Goal: Task Accomplishment & Management: Manage account settings

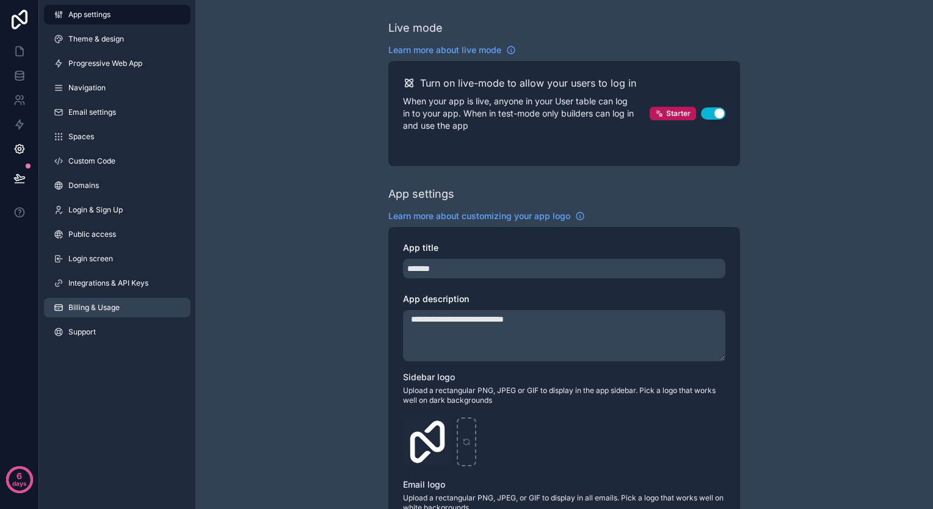
click at [99, 302] on link "Billing & Usage" at bounding box center [117, 308] width 147 height 20
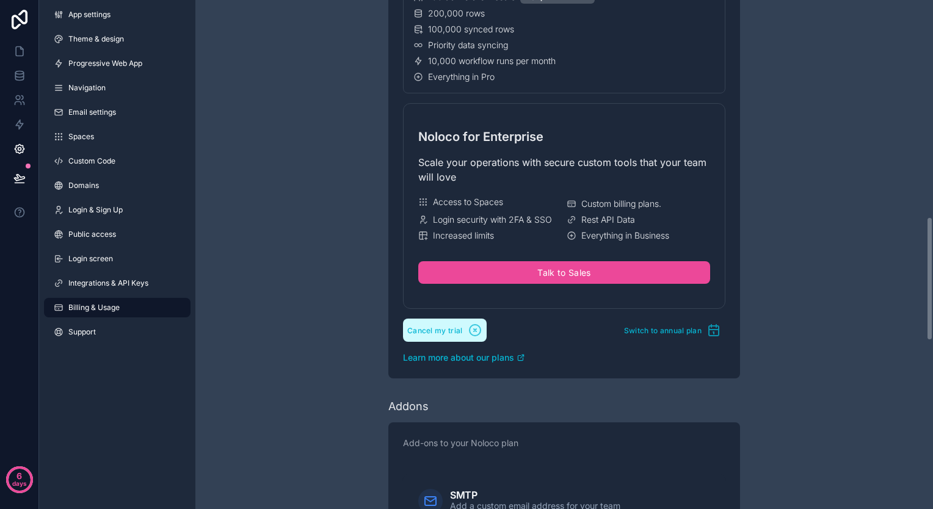
scroll to position [890, 0]
click at [459, 326] on span "Cancel my trial" at bounding box center [435, 329] width 56 height 9
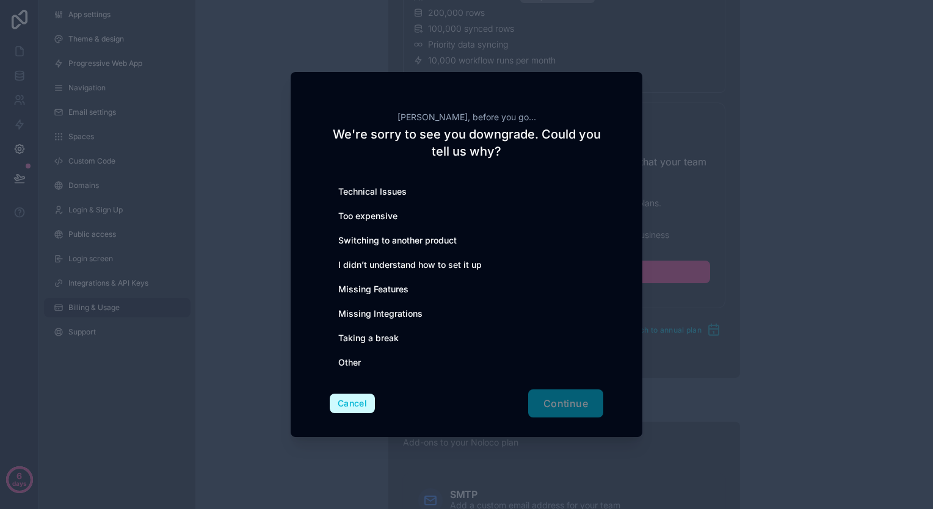
click at [346, 402] on button "Cancel" at bounding box center [352, 404] width 45 height 20
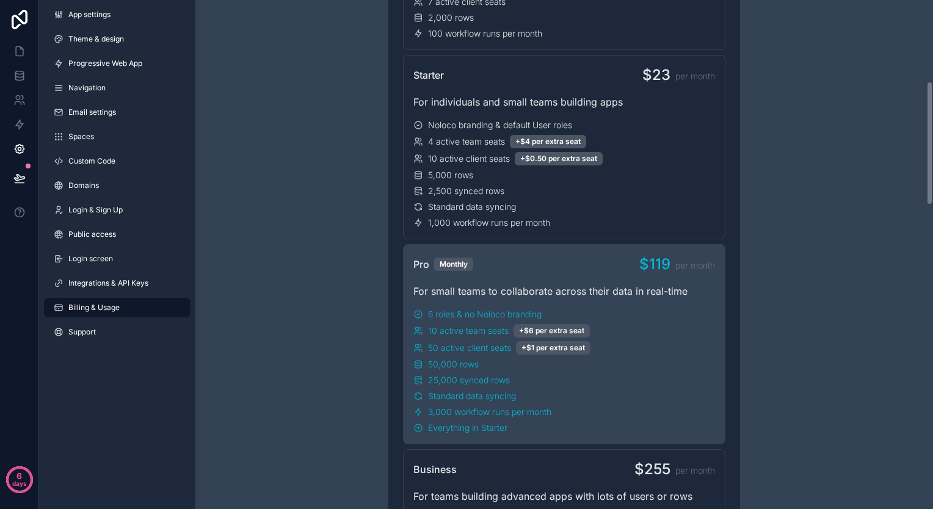
scroll to position [334, 0]
click at [100, 288] on link "Integrations & API Keys" at bounding box center [117, 283] width 147 height 20
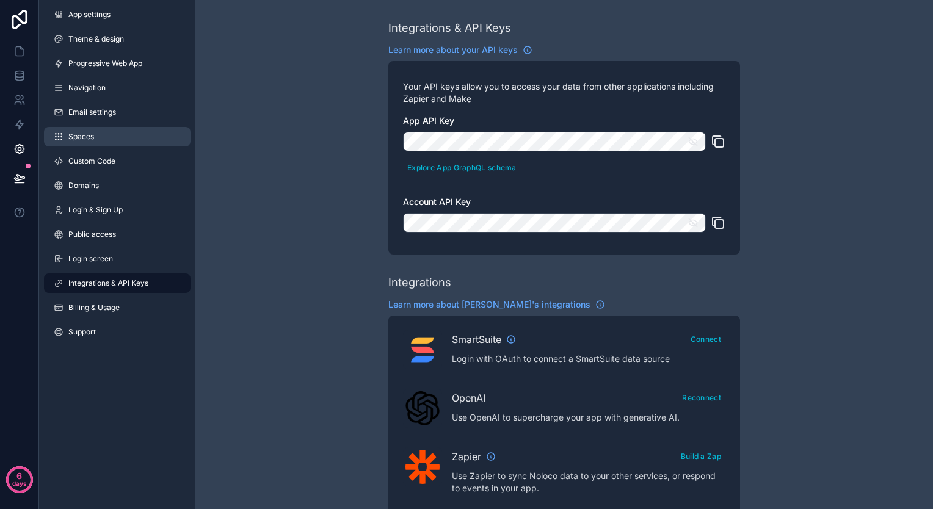
click at [93, 134] on span "Spaces" at bounding box center [81, 137] width 26 height 10
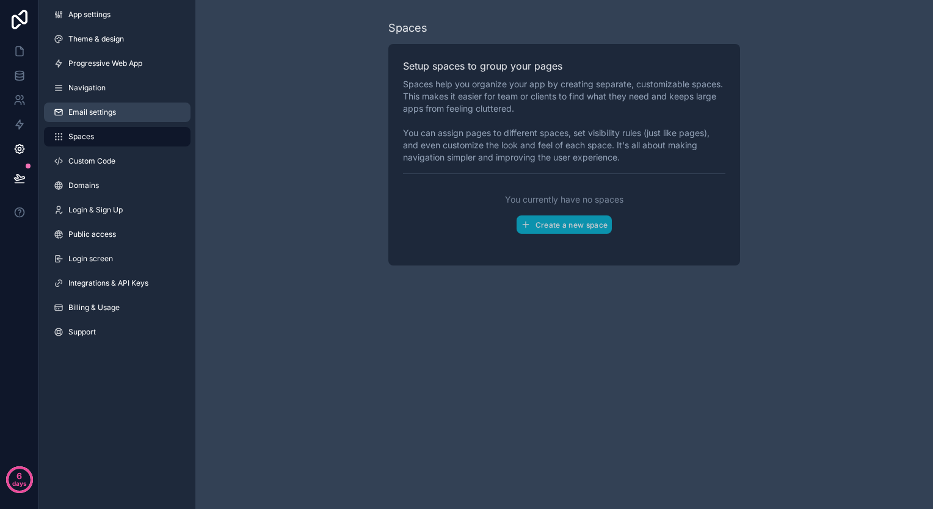
click at [107, 112] on span "Email settings" at bounding box center [92, 112] width 48 height 10
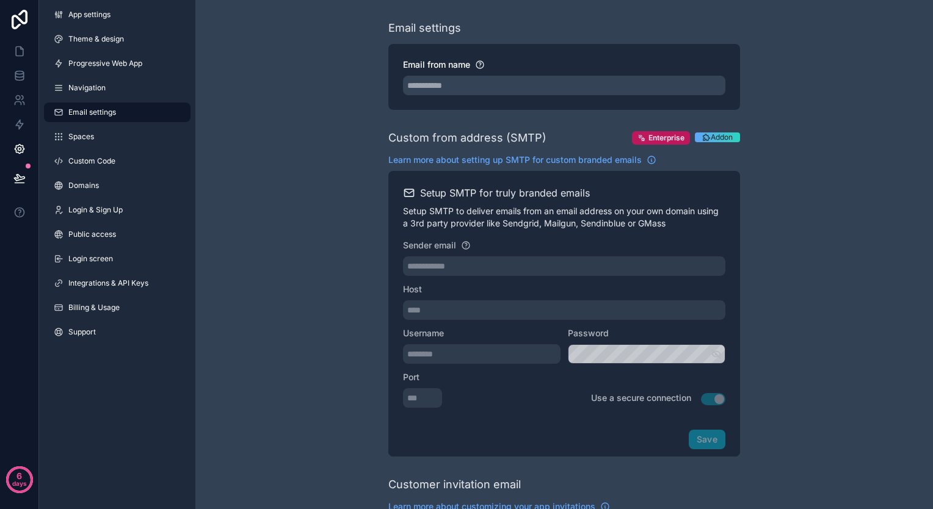
click at [706, 138] on icon "scrollable content" at bounding box center [706, 137] width 9 height 9
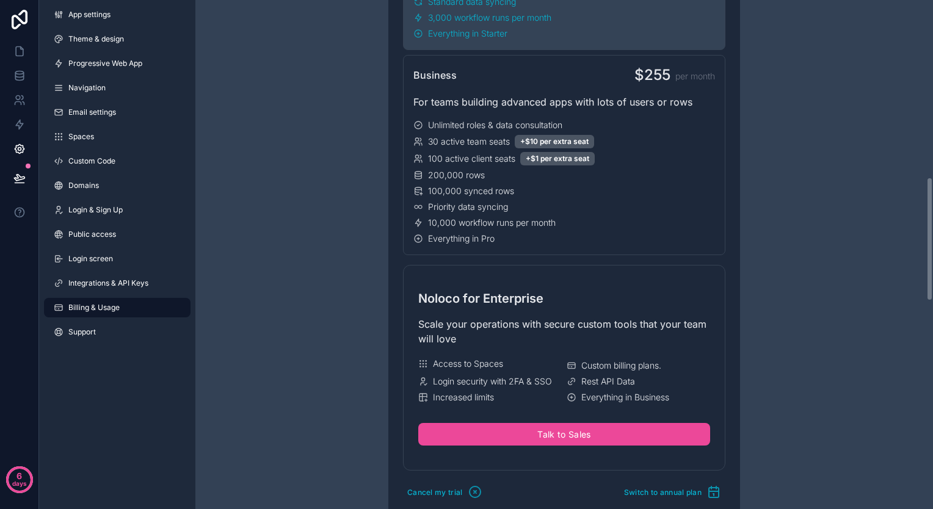
scroll to position [728, 0]
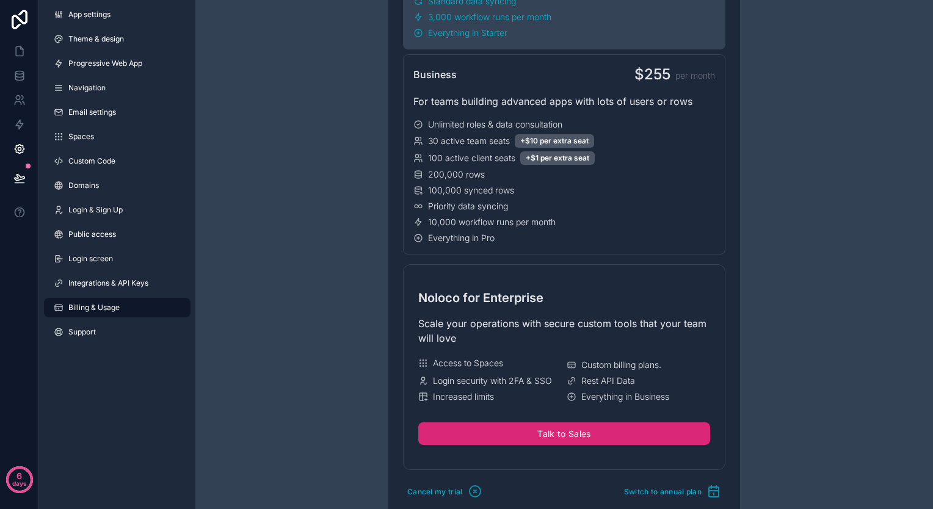
click at [484, 424] on button "Talk to Sales" at bounding box center [564, 433] width 292 height 23
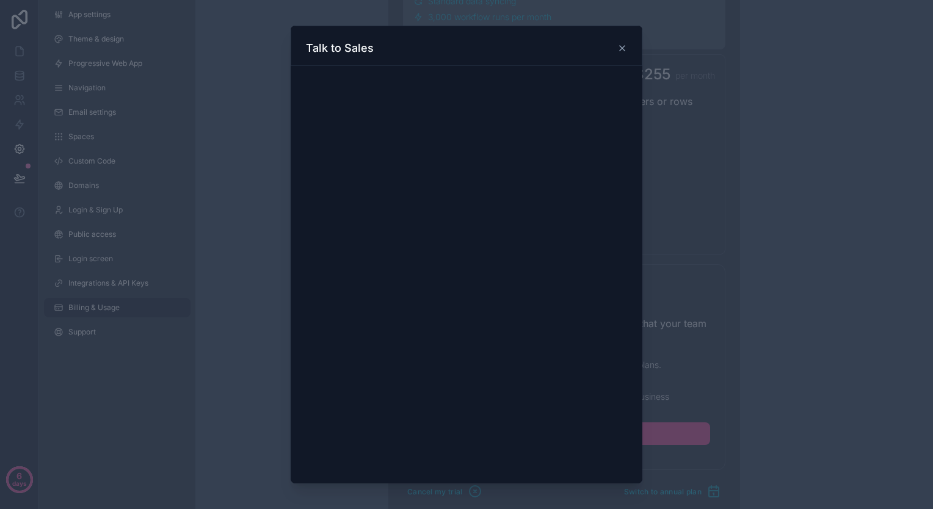
scroll to position [0, 0]
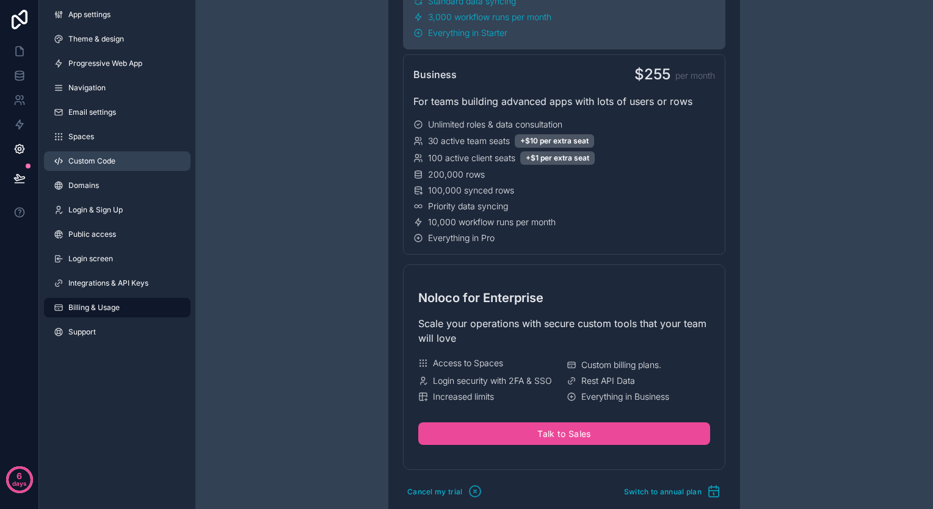
click at [105, 161] on span "Custom Code" at bounding box center [91, 161] width 47 height 10
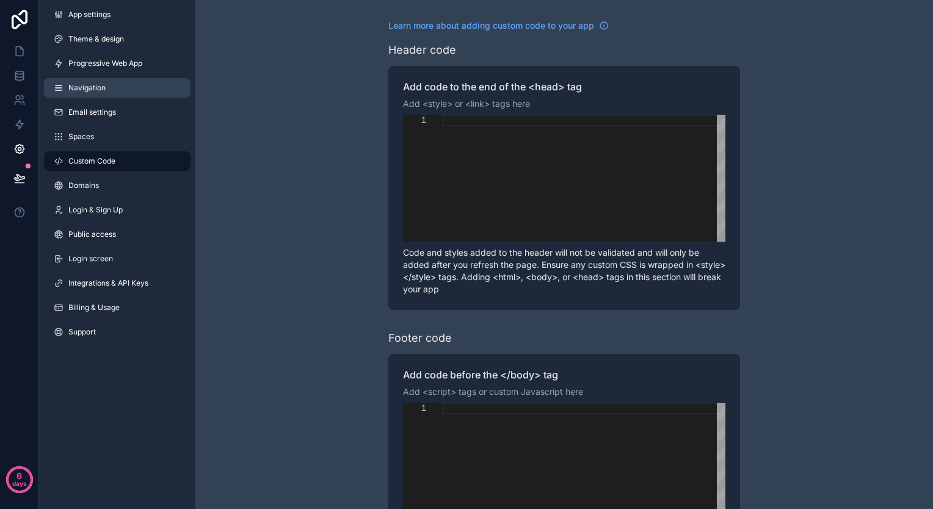
click at [98, 89] on span "Navigation" at bounding box center [86, 88] width 37 height 10
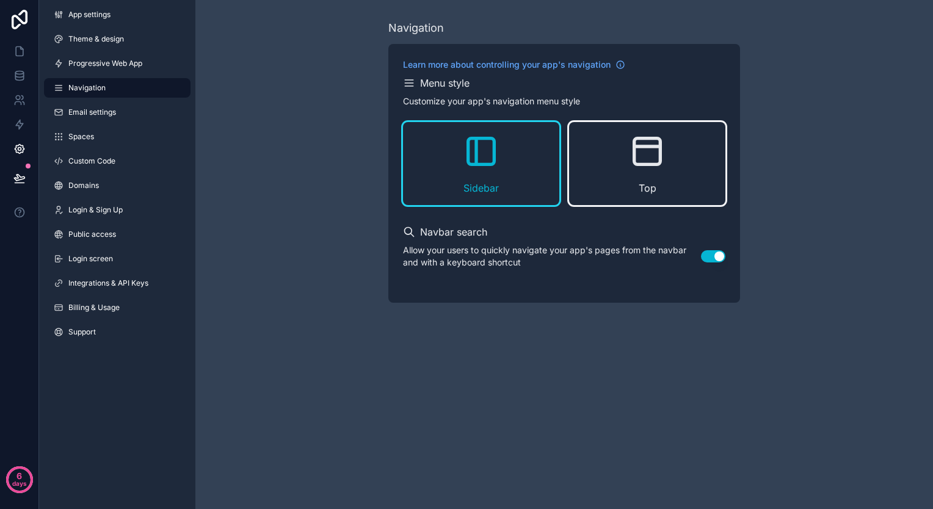
click at [614, 184] on div "Top" at bounding box center [647, 163] width 156 height 83
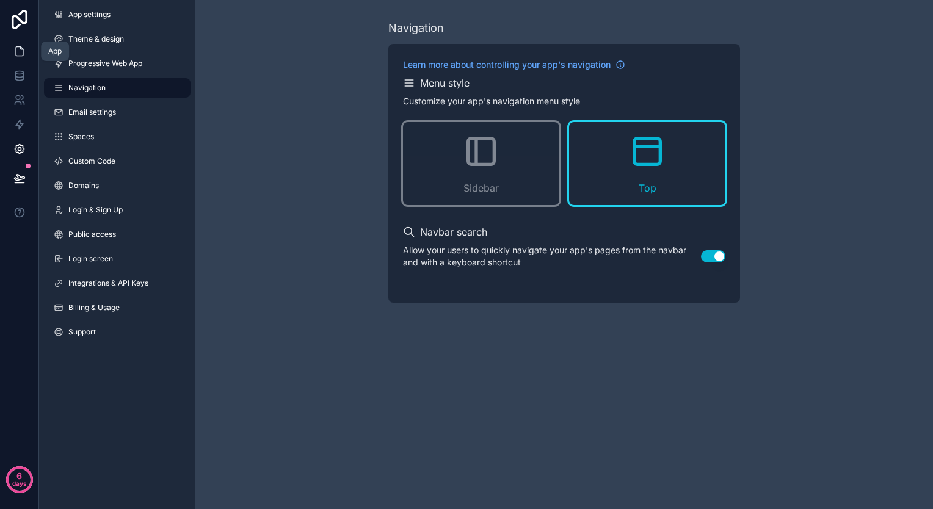
click at [22, 48] on icon at bounding box center [19, 51] width 12 height 12
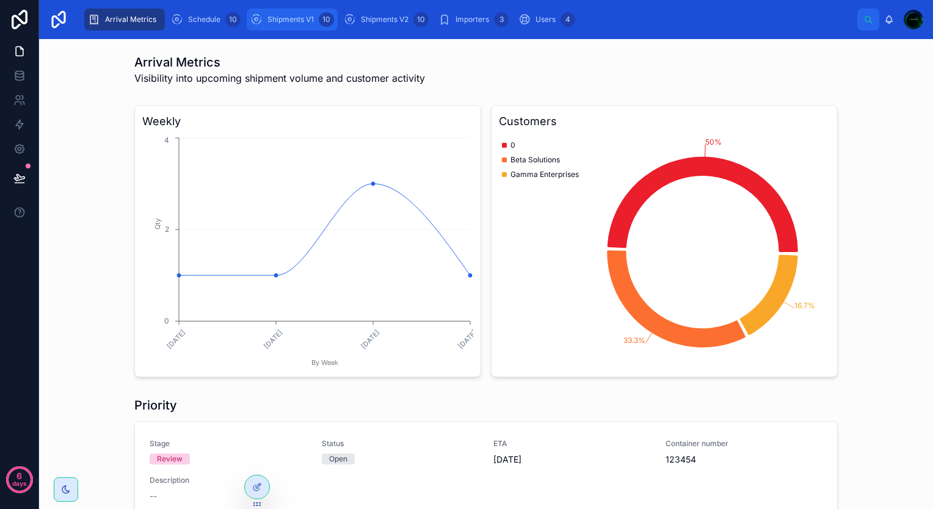
click at [272, 21] on span "Shipments V1" at bounding box center [290, 20] width 46 height 10
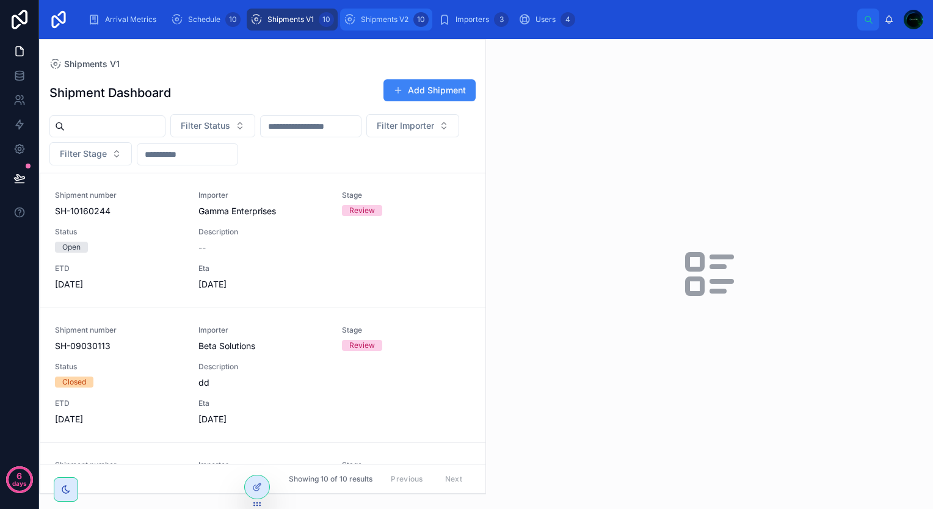
click at [376, 18] on span "Shipments V2" at bounding box center [385, 20] width 48 height 10
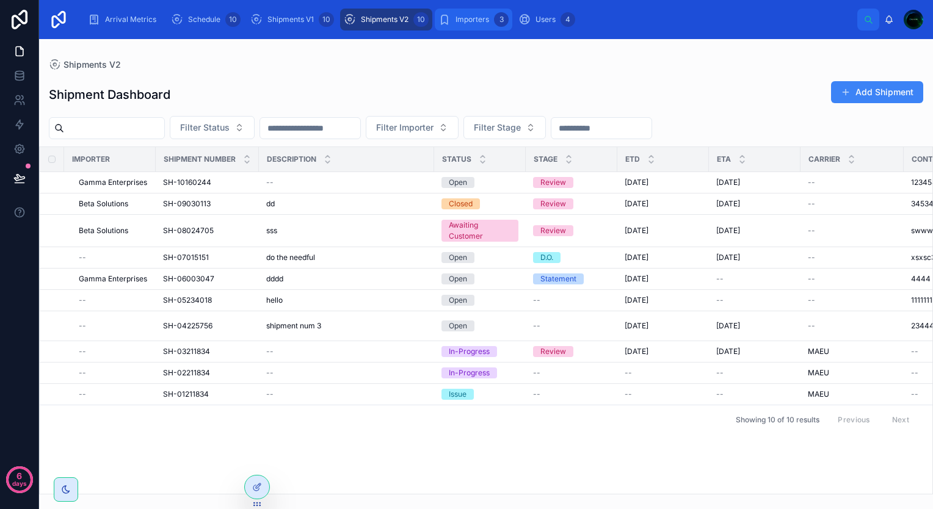
click at [473, 28] on div "Importers 3" at bounding box center [473, 20] width 70 height 20
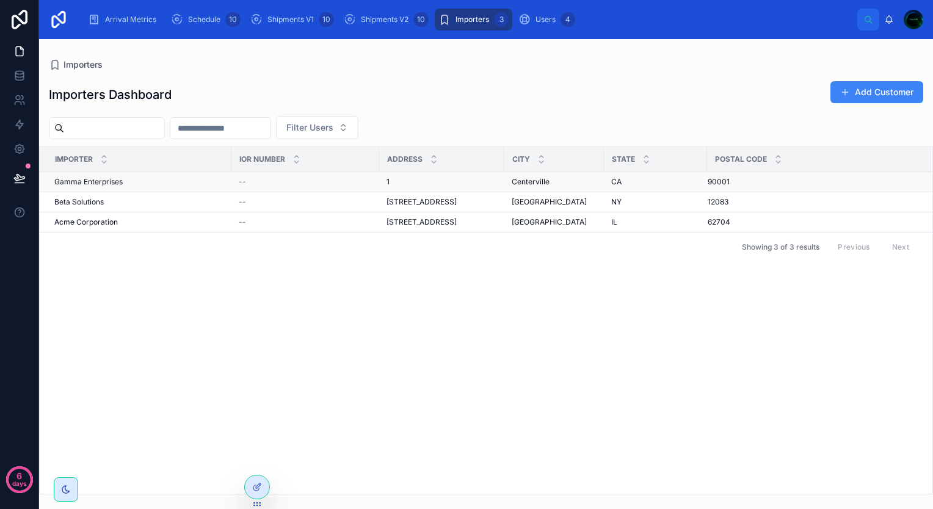
click at [487, 187] on td "1 1" at bounding box center [441, 182] width 125 height 20
click at [162, 185] on div "Gamma Enterprises Gamma Enterprises" at bounding box center [139, 182] width 170 height 10
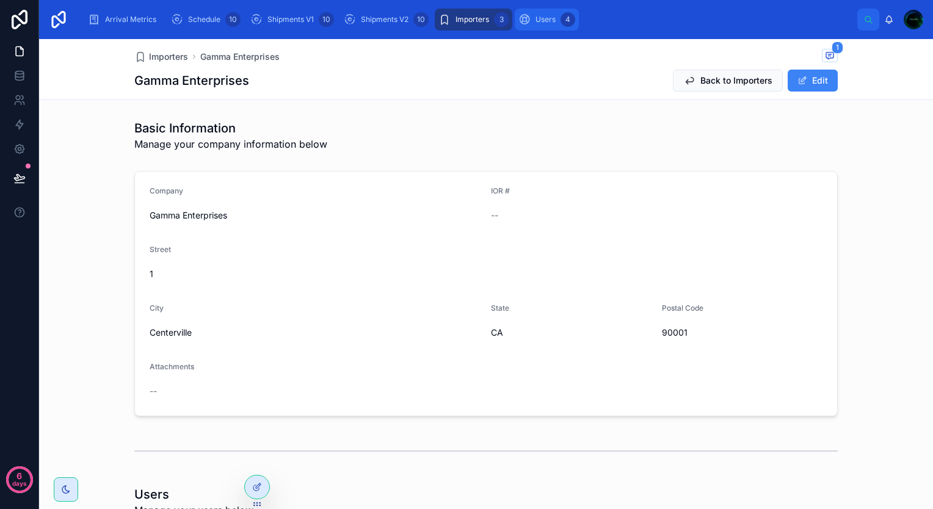
click at [548, 21] on span "Users" at bounding box center [545, 20] width 20 height 10
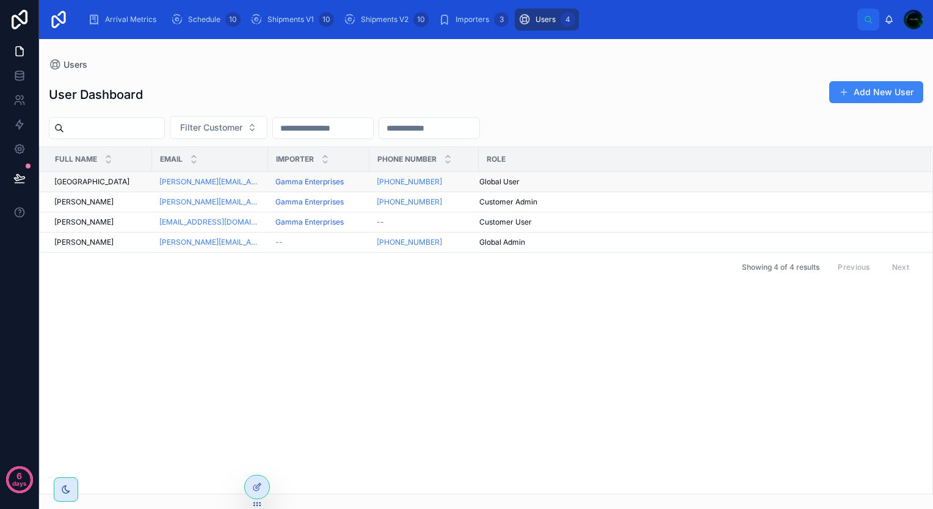
click at [129, 184] on div "Jackson Creek [GEOGRAPHIC_DATA]" at bounding box center [99, 182] width 90 height 10
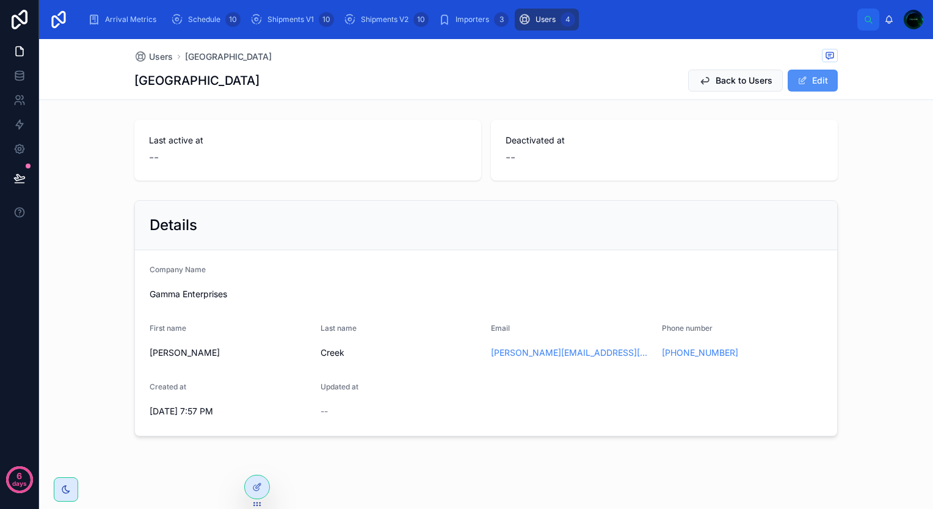
click at [808, 79] on button "Edit" at bounding box center [813, 81] width 50 height 22
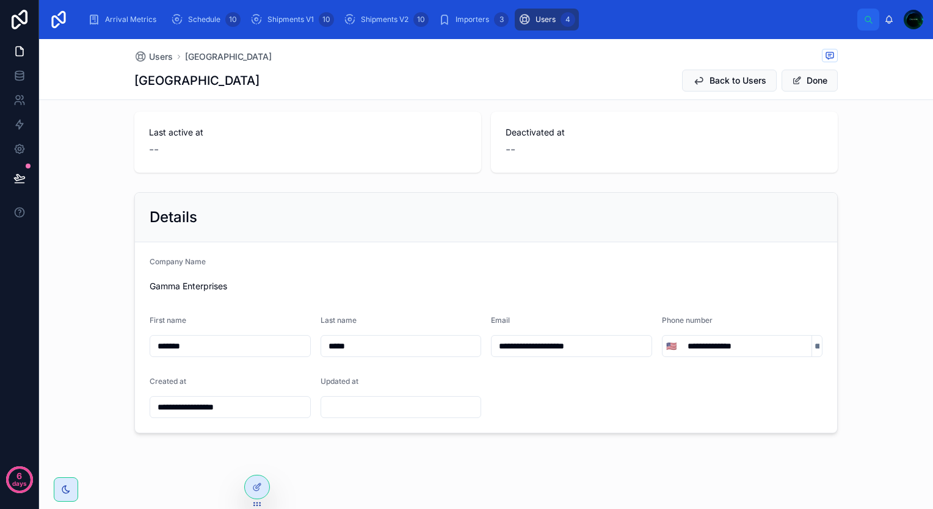
scroll to position [15, 0]
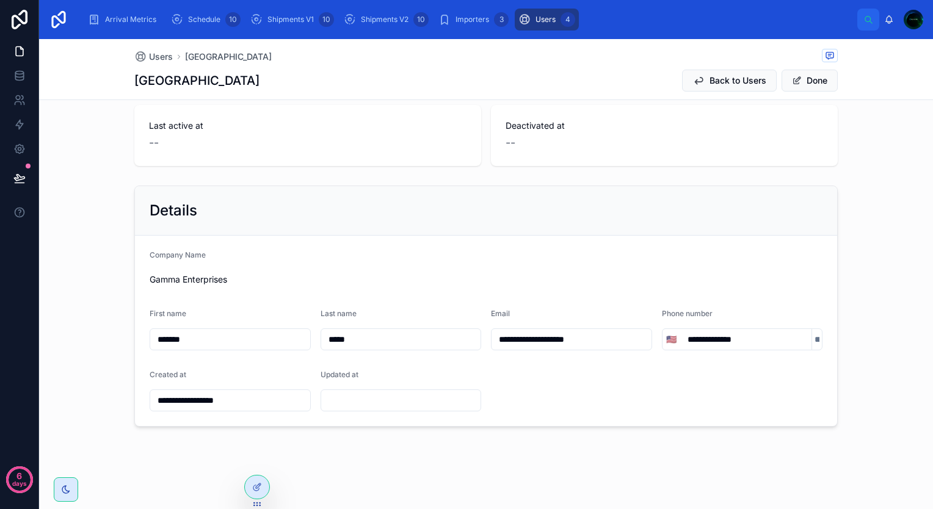
click at [283, 419] on form "**********" at bounding box center [486, 331] width 702 height 190
click at [196, 277] on span "Gamma Enterprises" at bounding box center [189, 279] width 78 height 12
click at [709, 81] on span "Back to Users" at bounding box center [737, 80] width 57 height 12
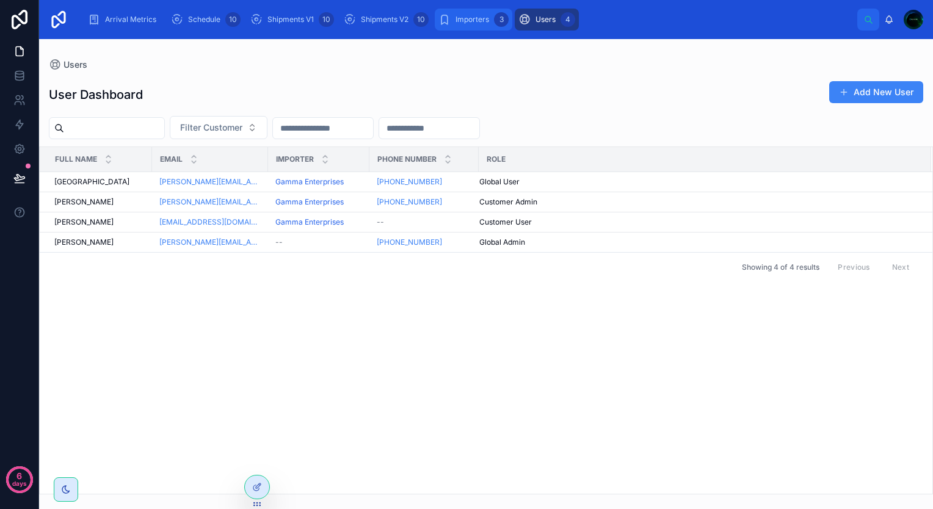
click at [460, 25] on div "Importers 3" at bounding box center [473, 20] width 70 height 20
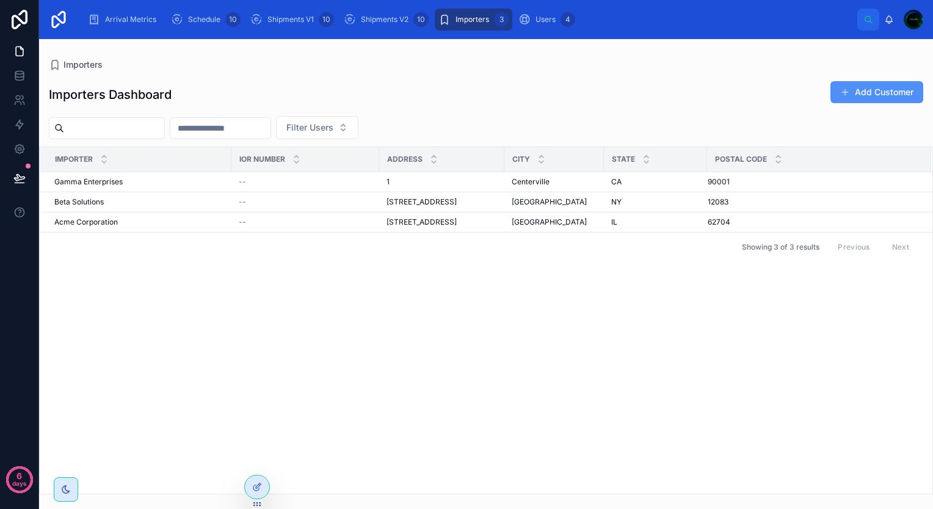
click at [872, 89] on button "Add Customer" at bounding box center [876, 92] width 93 height 22
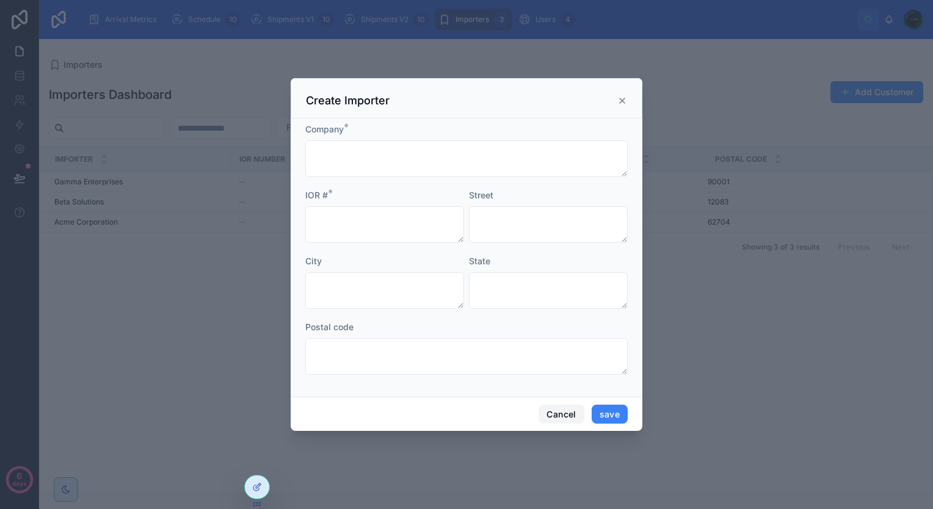
drag, startPoint x: 570, startPoint y: 416, endPoint x: 514, endPoint y: 346, distance: 89.9
click at [570, 416] on button "Cancel" at bounding box center [560, 415] width 45 height 20
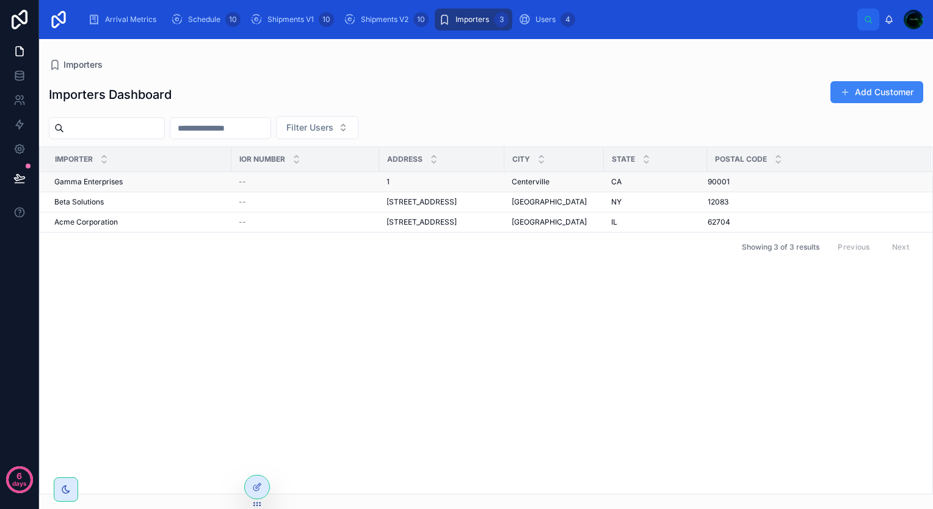
click at [153, 185] on div "Gamma Enterprises Gamma Enterprises" at bounding box center [139, 182] width 170 height 10
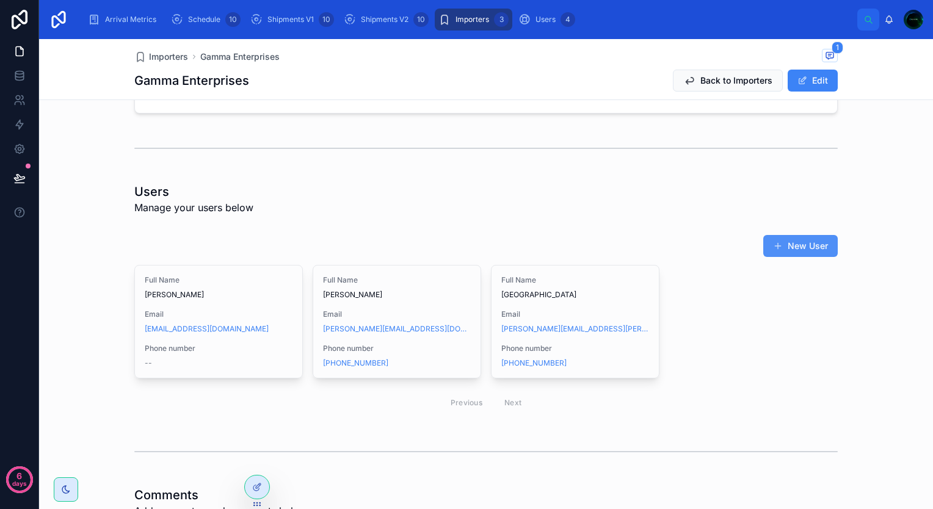
scroll to position [303, 0]
click at [779, 241] on button "New User" at bounding box center [800, 245] width 74 height 22
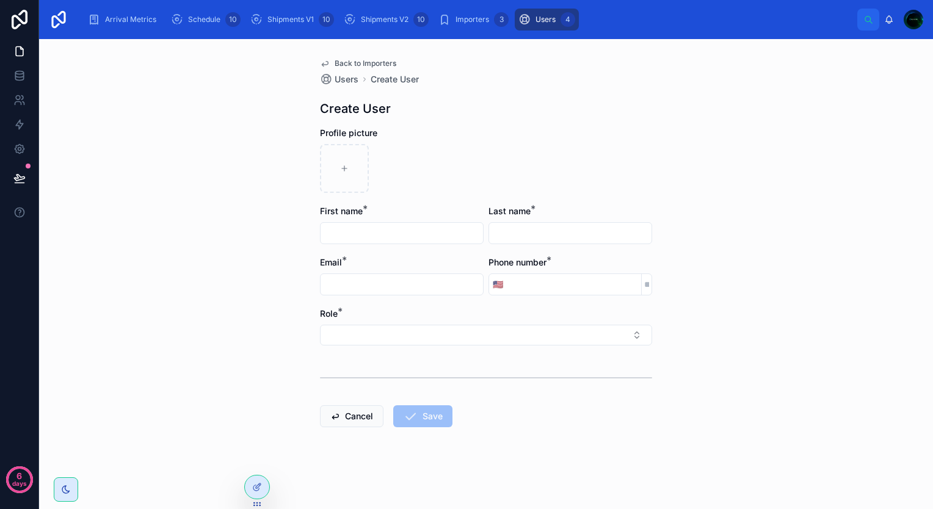
click at [368, 57] on div "Back to Importers Users Create User Create User Profile picture First name * La…" at bounding box center [486, 272] width 352 height 466
click at [364, 65] on span "Back to Importers" at bounding box center [366, 64] width 62 height 10
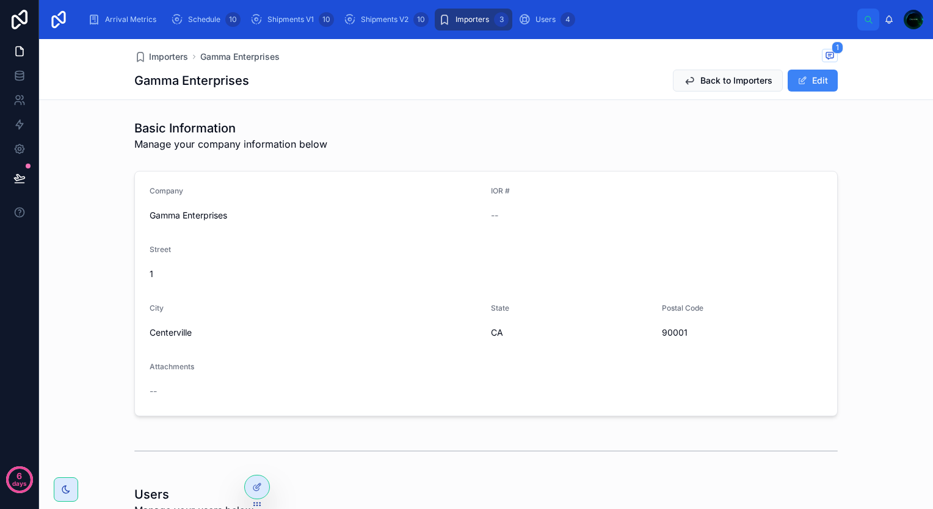
click at [550, 32] on div "Arrival Metrics Schedule 10 Shipments V1 10 Shipments V2 10 Importers 3 Users 4…" at bounding box center [486, 19] width 894 height 39
click at [547, 22] on span "Users" at bounding box center [545, 20] width 20 height 10
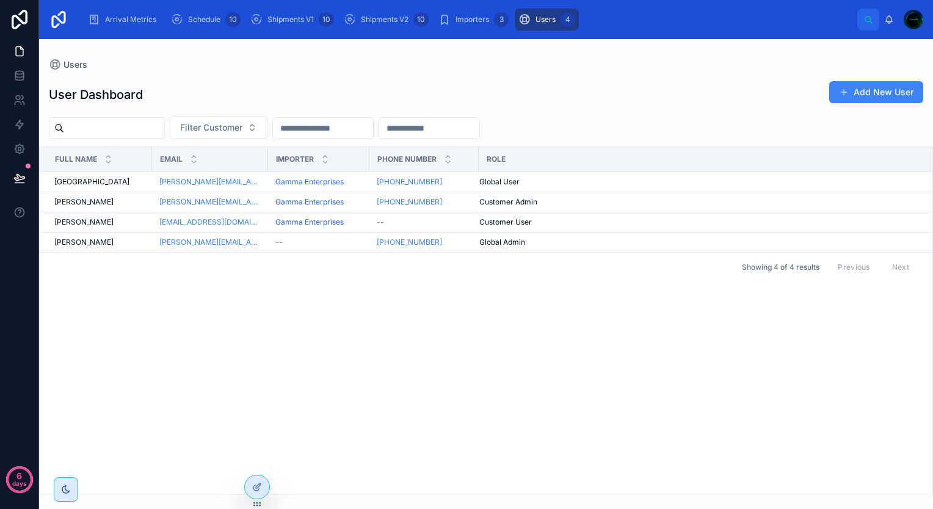
click at [912, 21] on div at bounding box center [914, 20] width 20 height 20
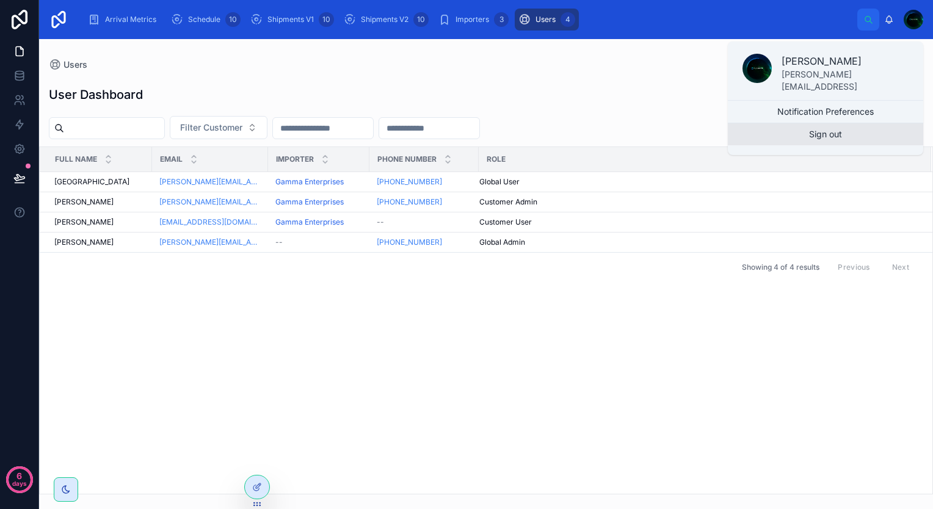
click at [849, 131] on button "Sign out" at bounding box center [825, 134] width 195 height 22
